Goal: Find specific fact: Find specific fact

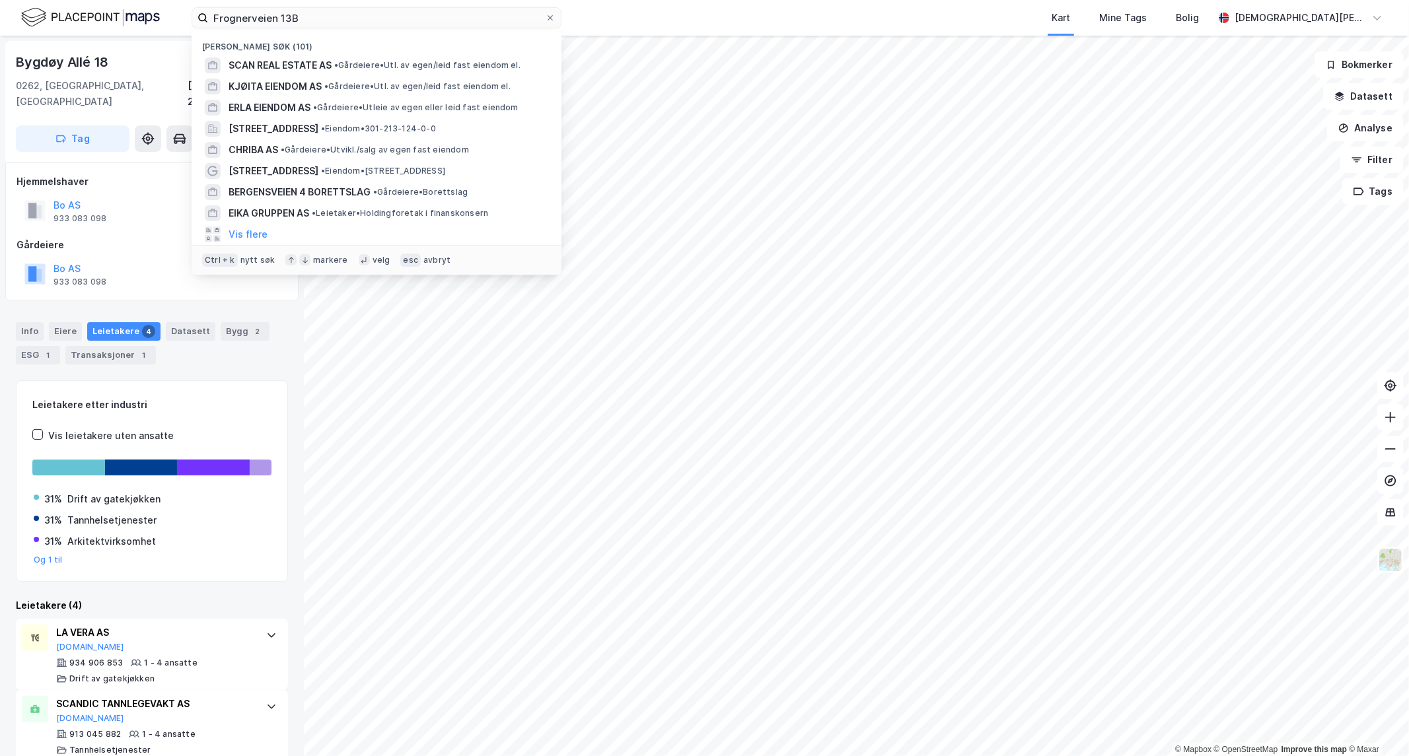
scroll to position [147, 0]
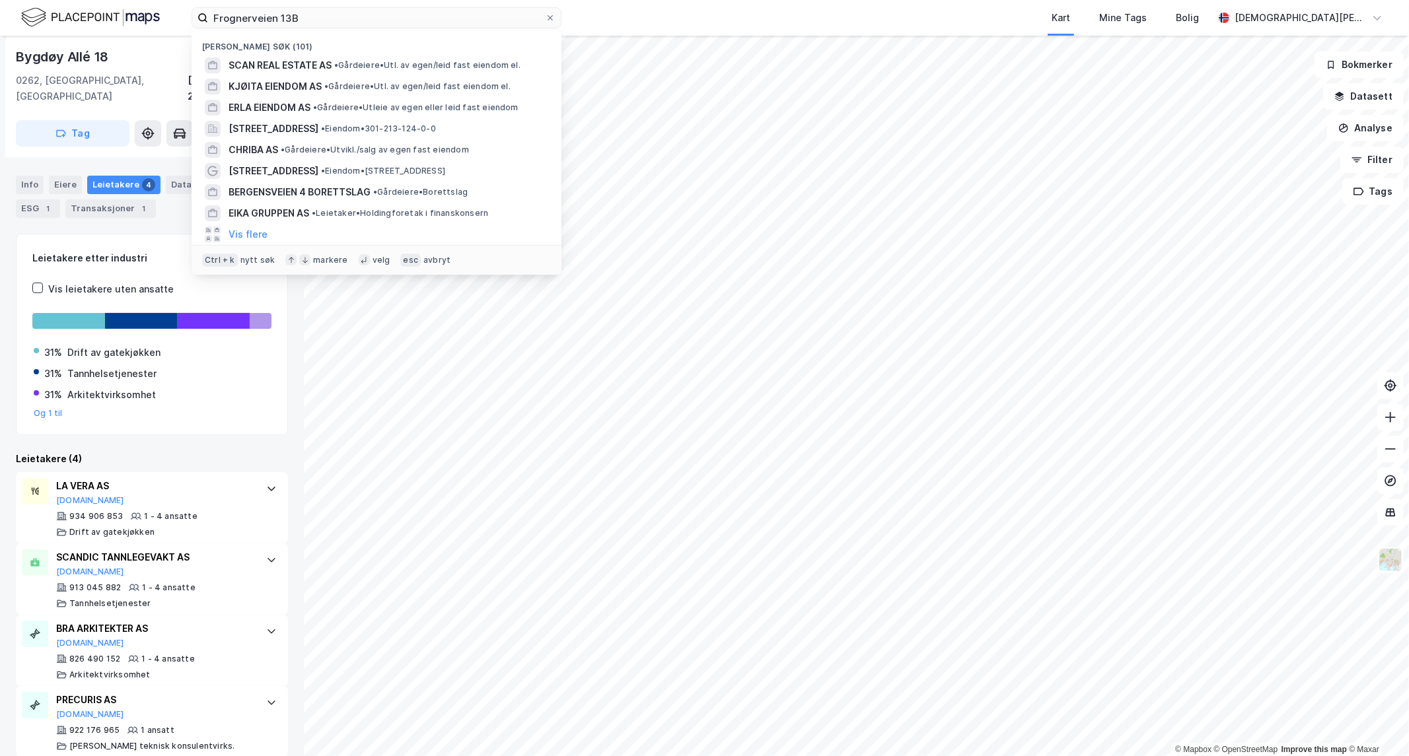
click at [310, 11] on input "Frognerveien 13B" at bounding box center [376, 18] width 337 height 20
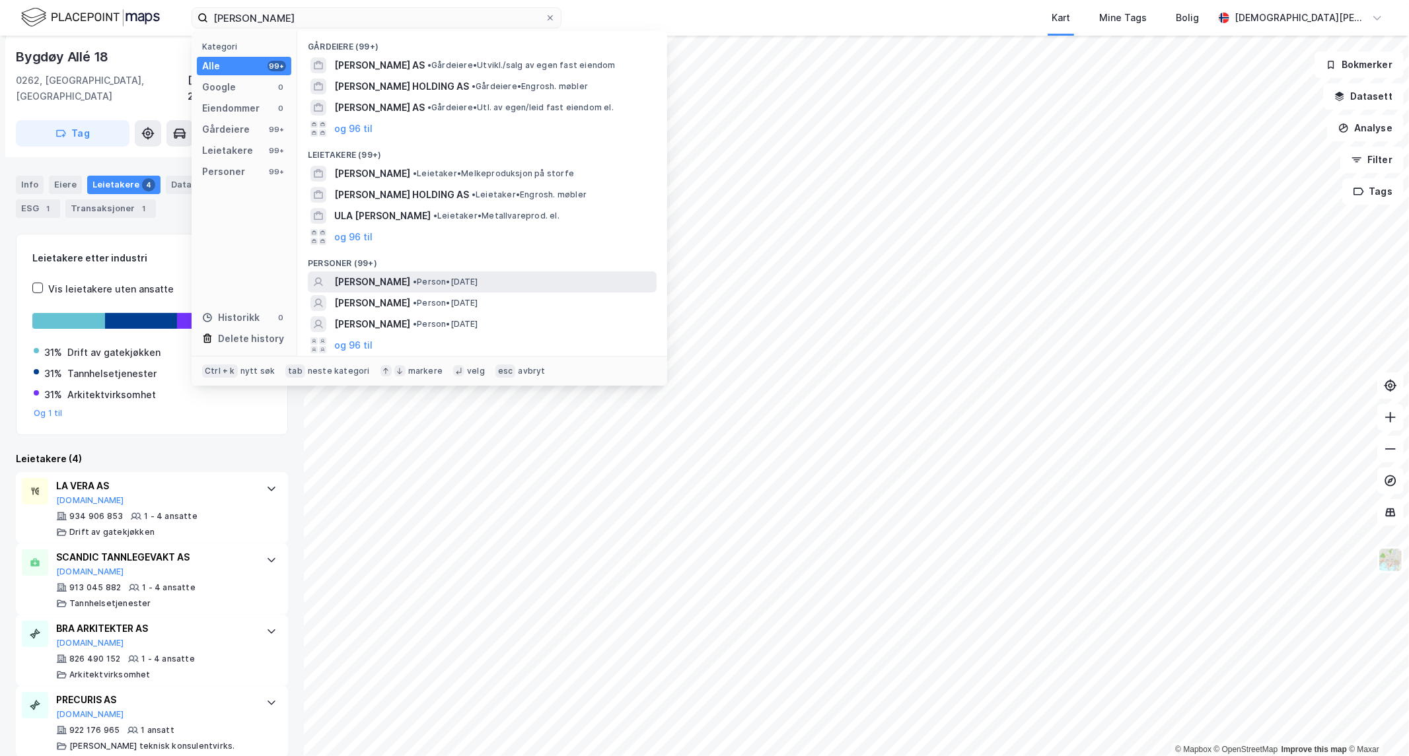
type input "[PERSON_NAME]"
click at [478, 280] on span "• Person • [DATE]" at bounding box center [445, 282] width 65 height 11
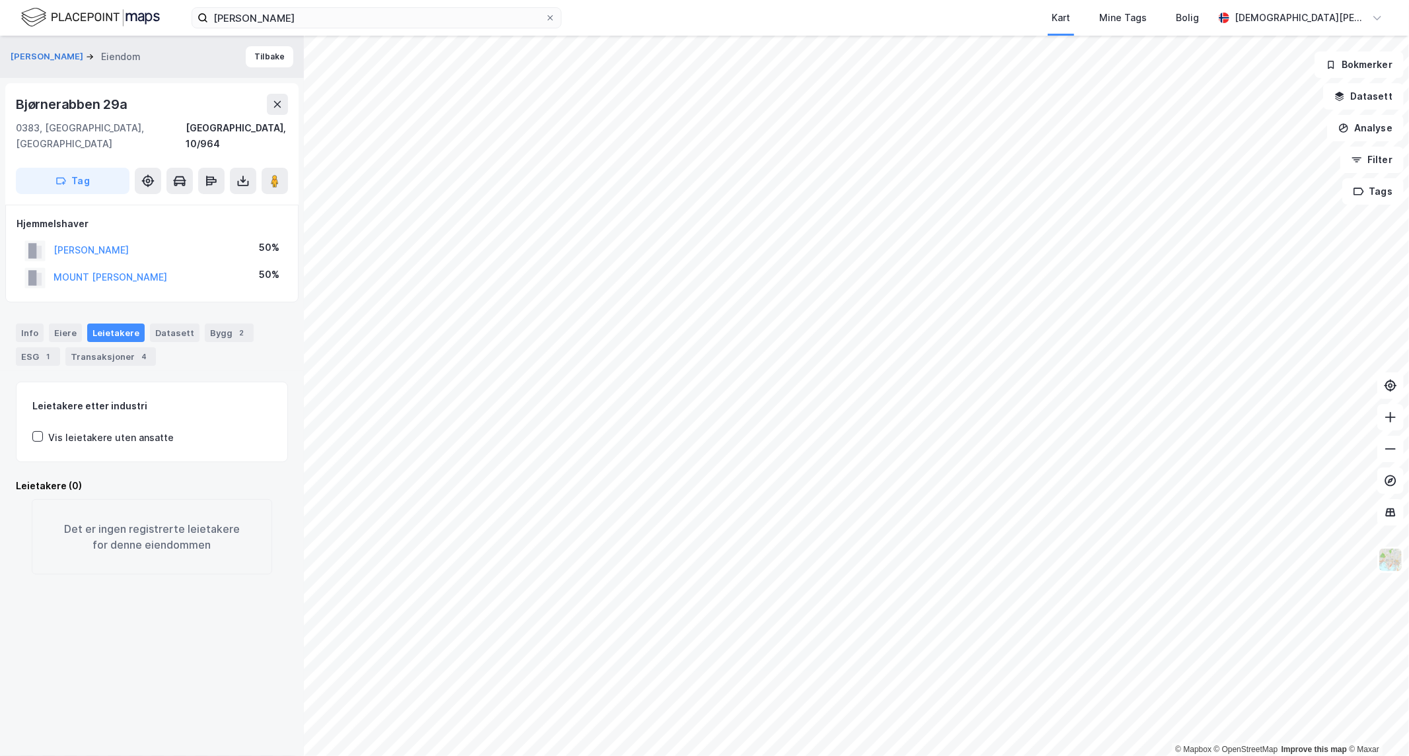
drag, startPoint x: 201, startPoint y: 262, endPoint x: 52, endPoint y: 262, distance: 149.2
click at [52, 264] on div "MOUNT [PERSON_NAME] 50%" at bounding box center [152, 277] width 271 height 27
copy button "MOUNT [PERSON_NAME]"
click at [109, 347] on div "Transaksjoner 4" at bounding box center [110, 356] width 90 height 18
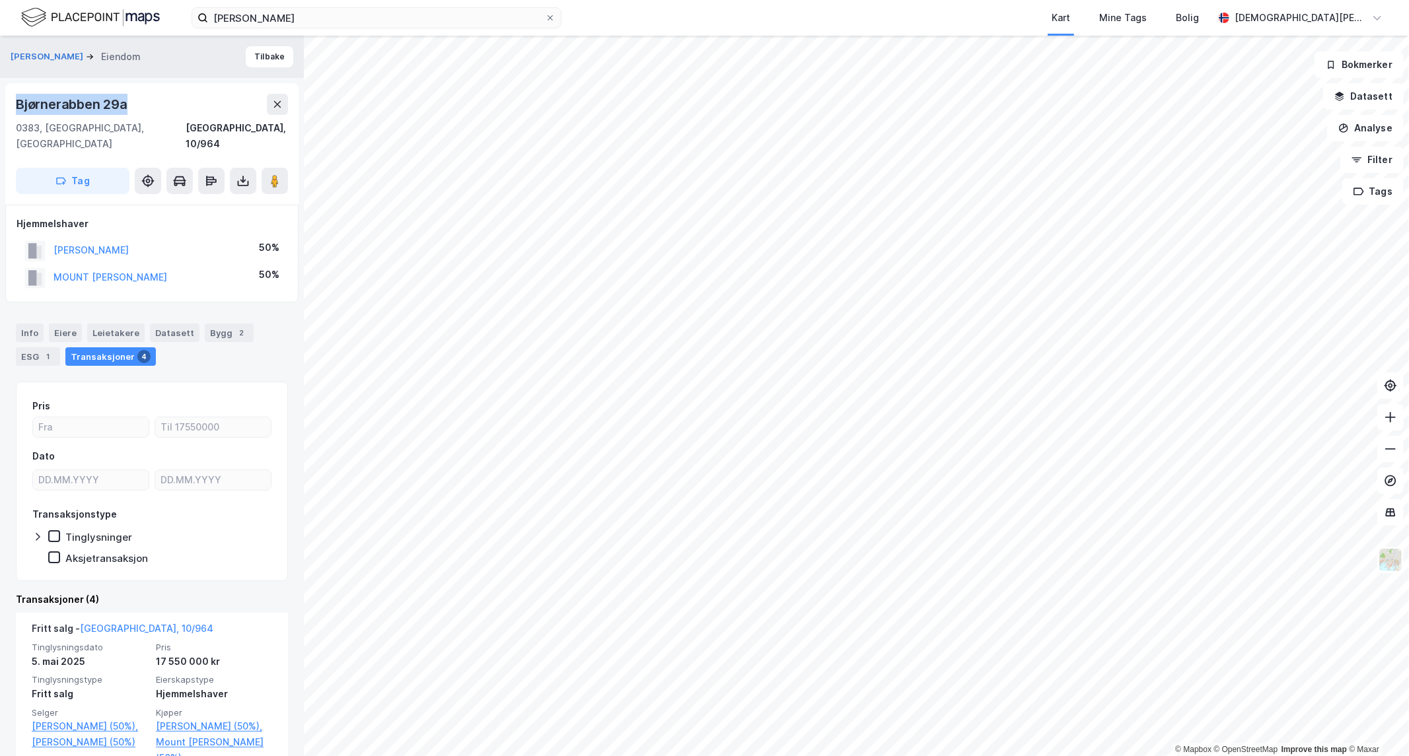
drag, startPoint x: 155, startPoint y: 100, endPoint x: 5, endPoint y: 108, distance: 149.5
click at [5, 108] on div "[STREET_ADDRESS], 10/964 Tag" at bounding box center [151, 144] width 293 height 122
copy div "Bjørnerabben 29a"
click at [308, 30] on div "[PERSON_NAME] Kart Mine Tags Bolig [PERSON_NAME]" at bounding box center [704, 18] width 1409 height 36
click at [312, 17] on input "[PERSON_NAME]" at bounding box center [376, 18] width 337 height 20
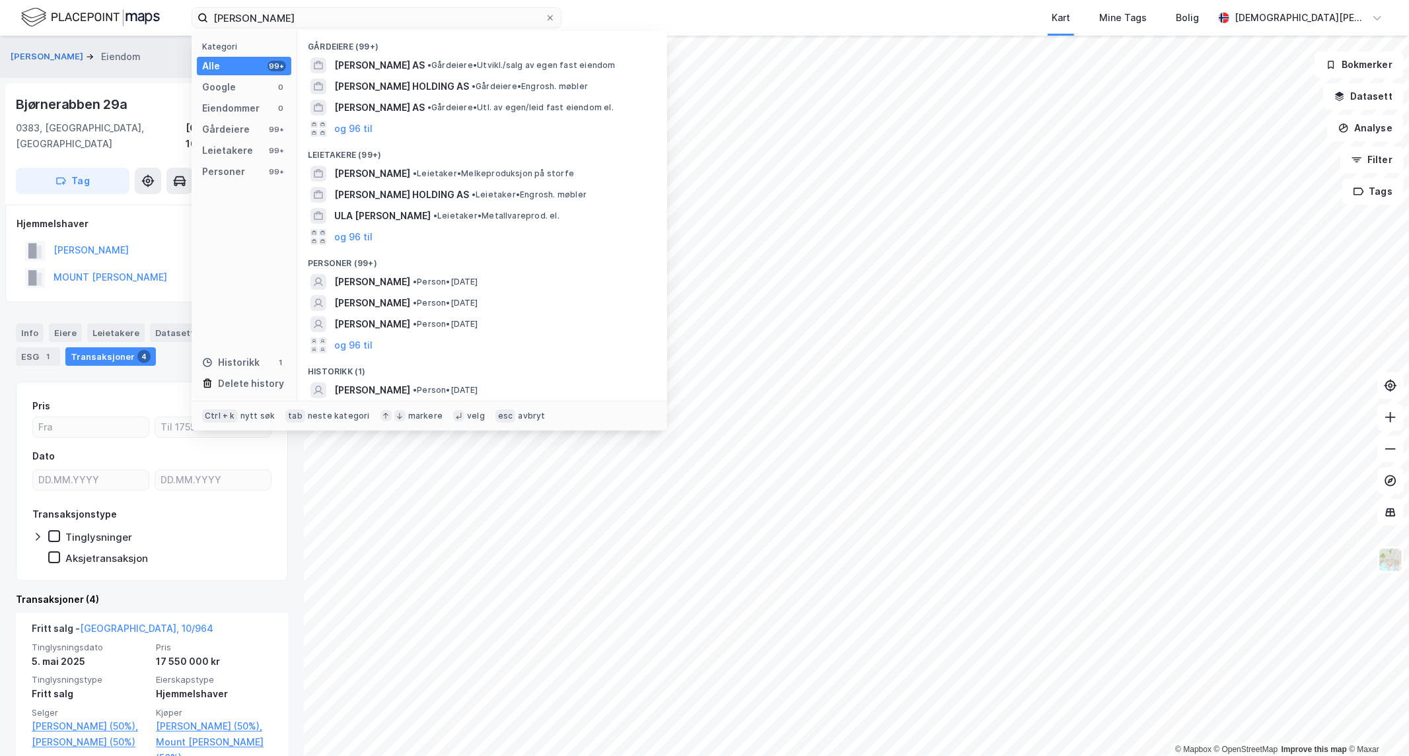
click at [81, 106] on div "Bjørnerabben 29a" at bounding box center [73, 104] width 114 height 21
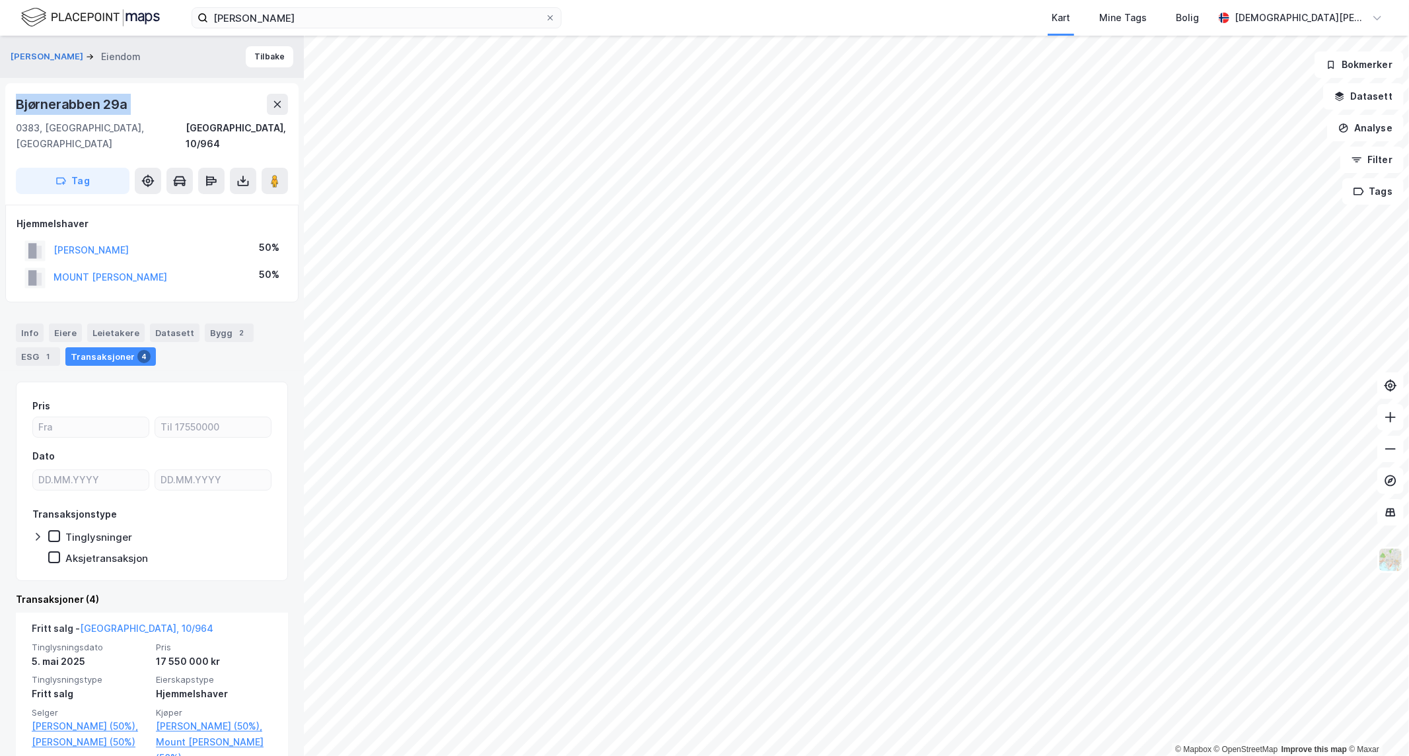
click at [81, 106] on div "Bjørnerabben 29a" at bounding box center [73, 104] width 114 height 21
copy div "Bjørnerabben 29a"
